Goal: Task Accomplishment & Management: Use online tool/utility

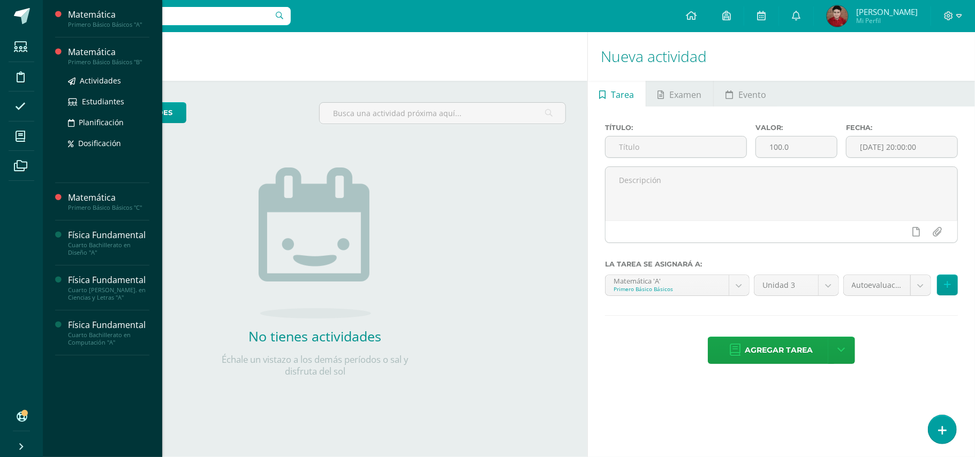
click at [115, 64] on div "Primero Básico Básicos "B"" at bounding box center [108, 61] width 81 height 7
click at [94, 59] on div "Primero Básico Básicos "B"" at bounding box center [108, 61] width 81 height 7
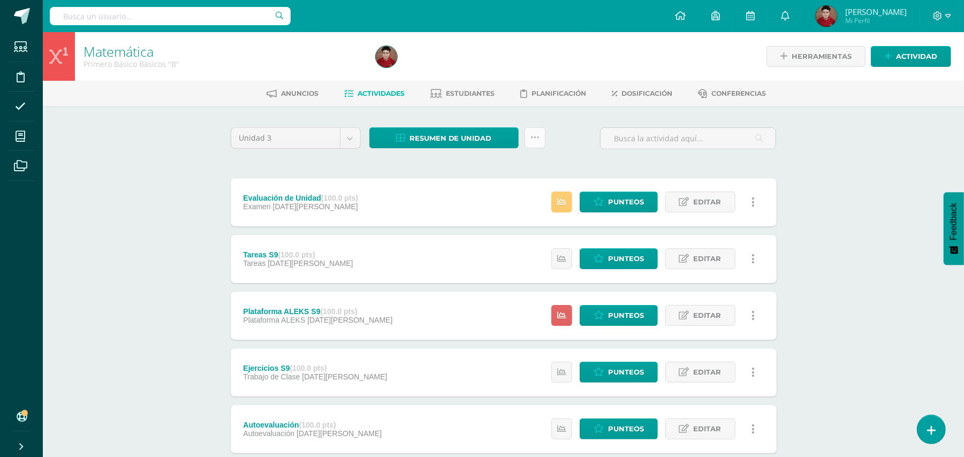
click at [536, 136] on icon at bounding box center [534, 137] width 9 height 9
click at [553, 312] on link at bounding box center [561, 315] width 21 height 21
click at [537, 134] on icon at bounding box center [534, 137] width 9 height 9
click at [500, 159] on link "Subir actividades en masa" at bounding box center [508, 171] width 118 height 26
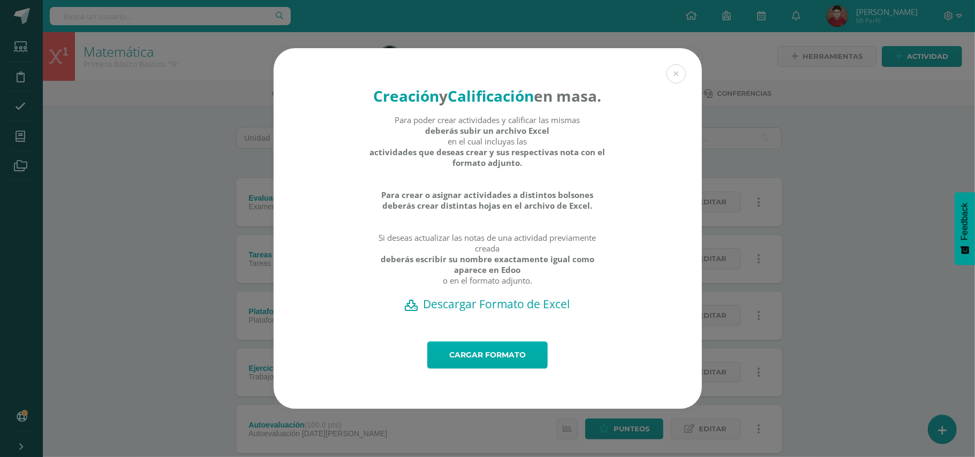
click at [461, 361] on link "Cargar formato" at bounding box center [487, 355] width 120 height 27
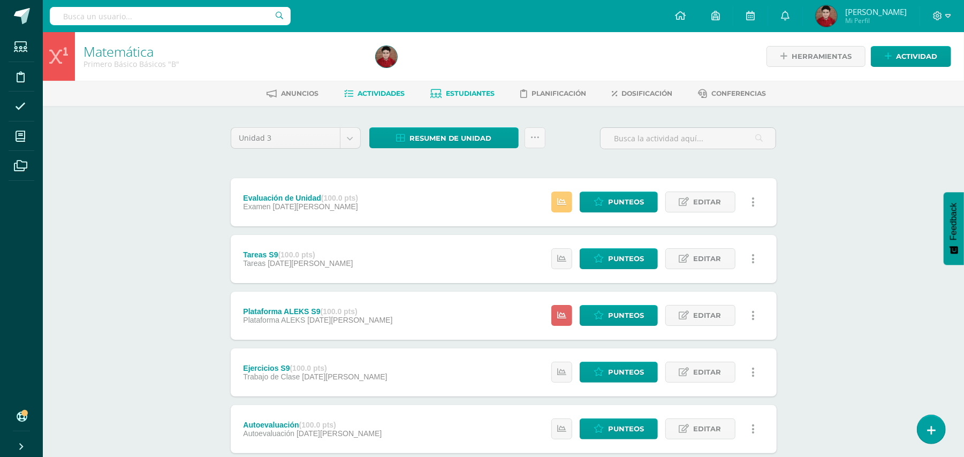
click at [471, 90] on span "Estudiantes" at bounding box center [470, 93] width 49 height 8
click at [560, 194] on link at bounding box center [561, 202] width 21 height 21
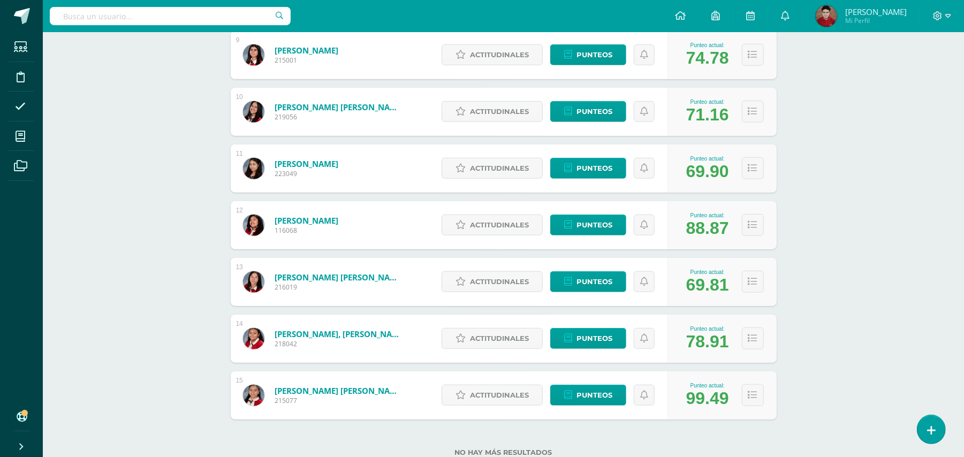
scroll to position [688, 0]
